Goal: Task Accomplishment & Management: Manage account settings

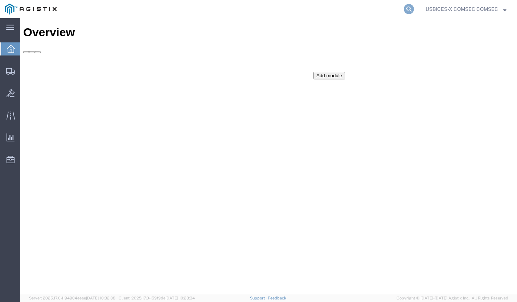
click at [404, 8] on icon at bounding box center [409, 9] width 10 height 10
paste input "56179118"
type input "56179118"
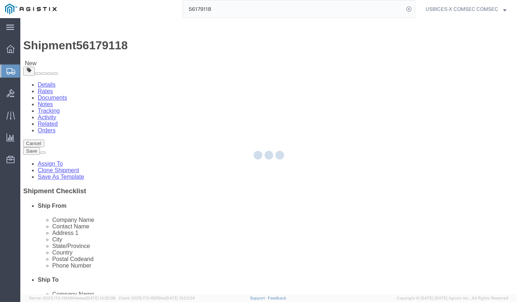
select select "59251"
select select
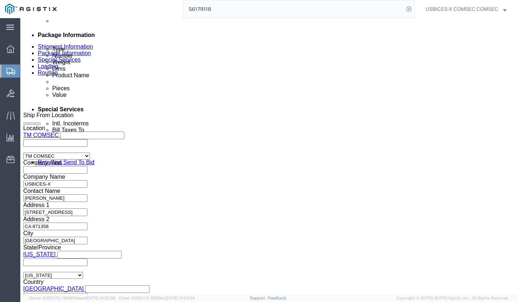
scroll to position [399, 0]
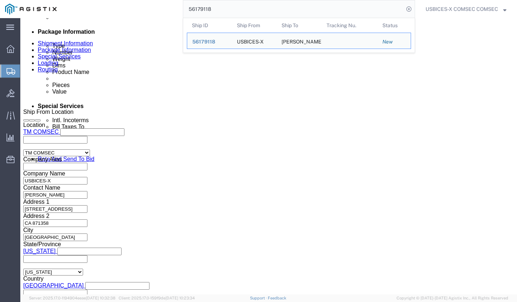
click div "[DATE] 9:32 AM"
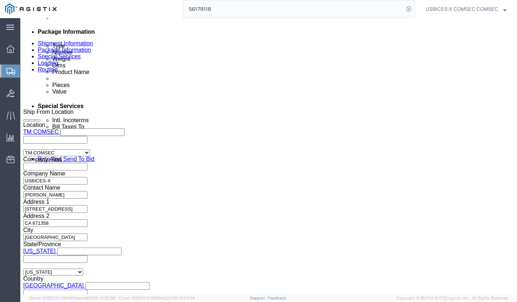
click input "1:32 AM"
type input "1:32 PM"
click button "Apply"
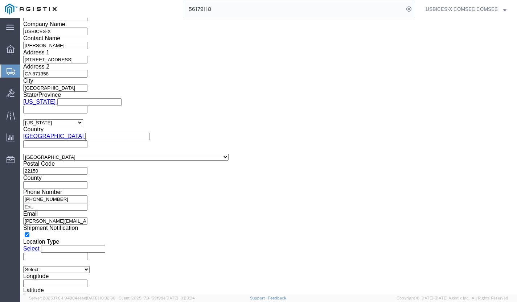
scroll to position [549, 0]
click button "Continue"
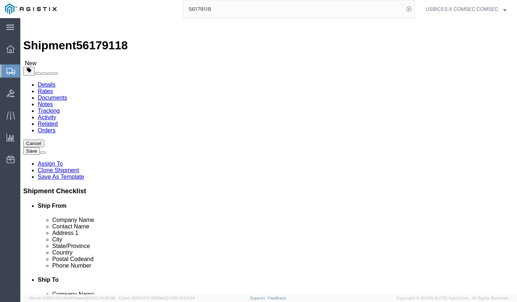
click dd "2.00 Each"
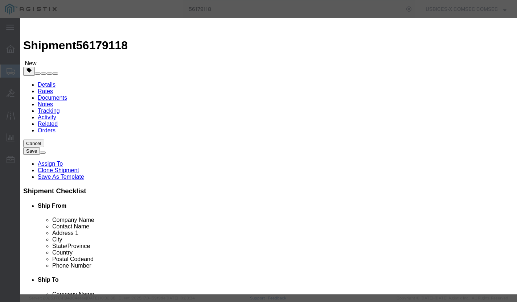
click input "text"
type input "KG175N013465, KG175N013466"
click button "Save & Close"
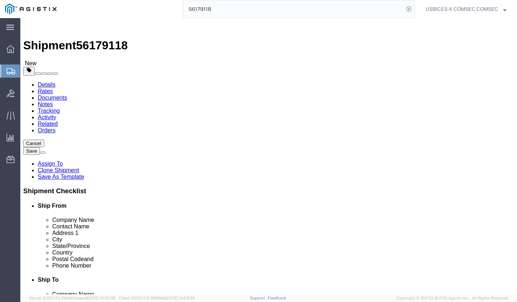
drag, startPoint x: 84, startPoint y: 180, endPoint x: 46, endPoint y: 176, distance: 37.9
click div "Weight 4.00 Select kgs lbs Ship. t°"
type input "1"
click dd "2.00 Each"
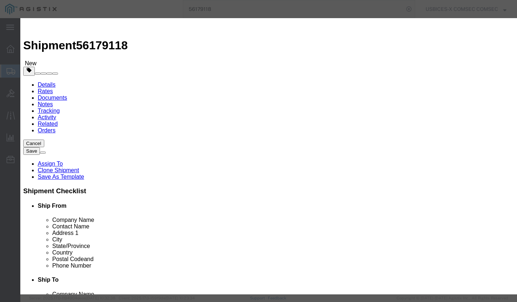
click button "Save & Close"
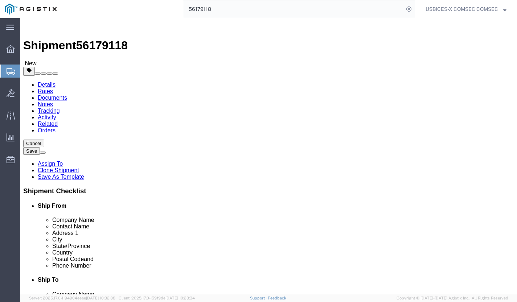
click button "Rate Shipment"
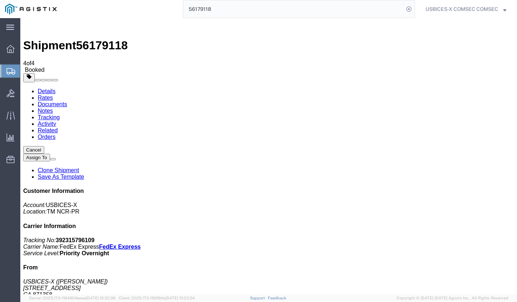
copy td "392315796109"
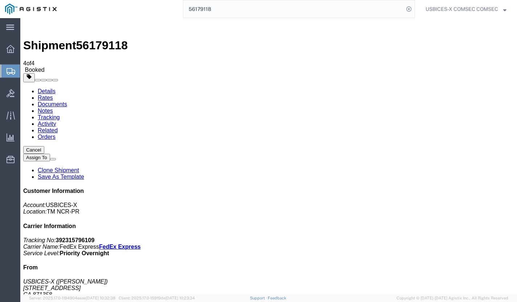
checkbox input "true"
